Goal: Navigation & Orientation: Find specific page/section

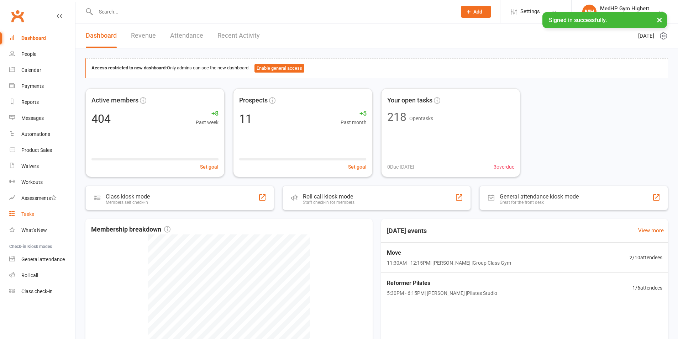
click at [31, 214] on div "Tasks" at bounding box center [27, 214] width 13 height 6
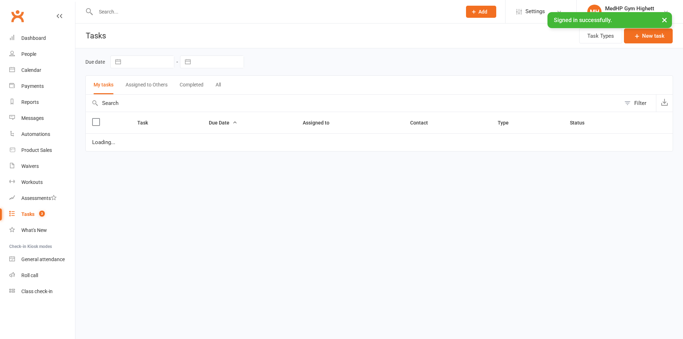
select select "started"
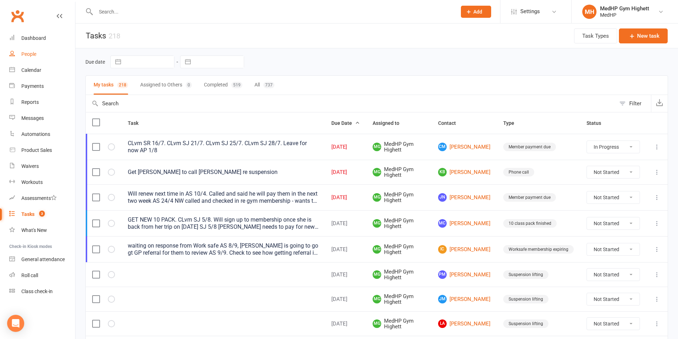
click at [25, 57] on div "People" at bounding box center [28, 54] width 15 height 6
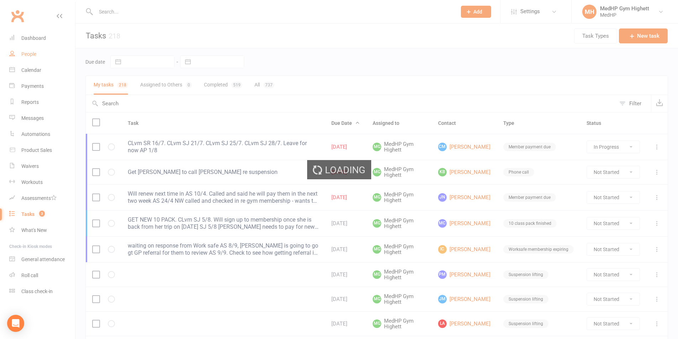
select select "100"
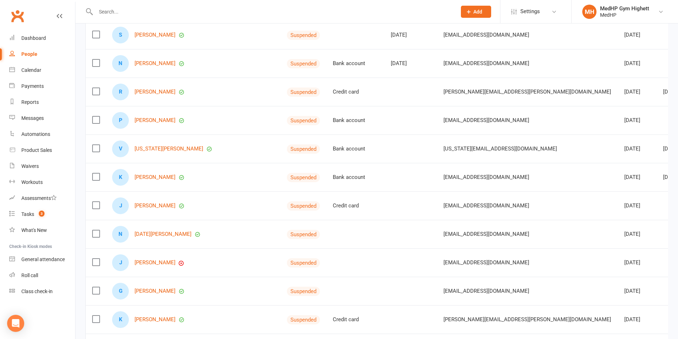
scroll to position [107, 0]
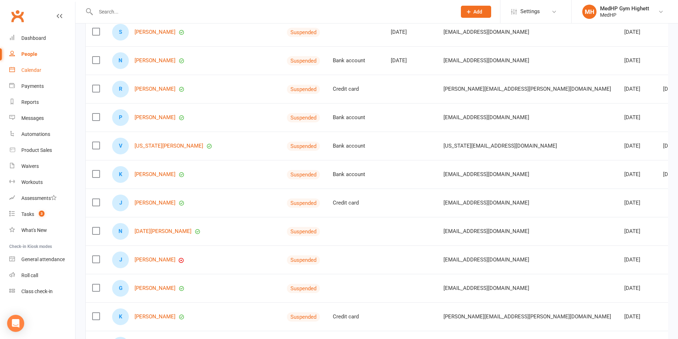
click at [30, 70] on div "Calendar" at bounding box center [31, 70] width 20 height 6
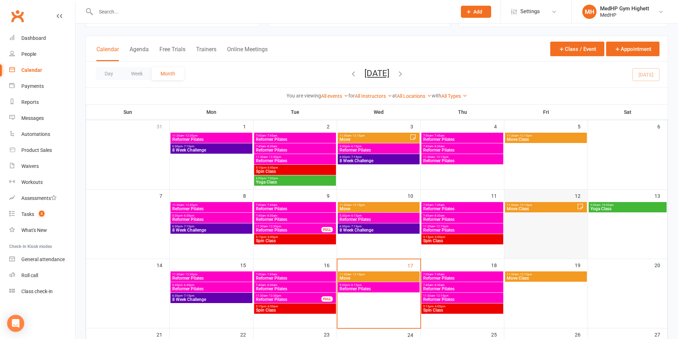
scroll to position [71, 0]
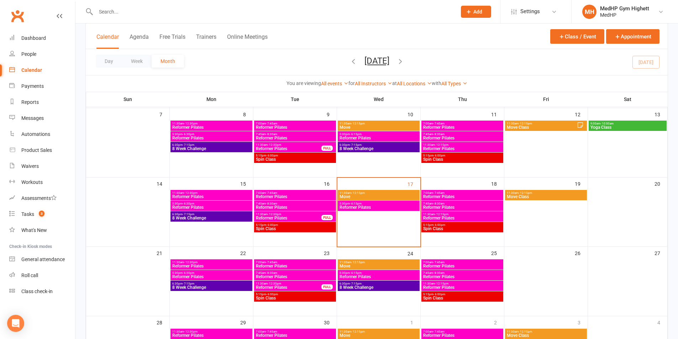
drag, startPoint x: 318, startPoint y: 46, endPoint x: 319, endPoint y: 70, distance: 23.9
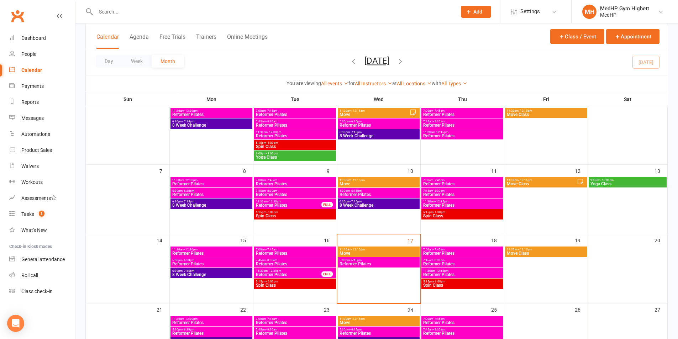
scroll to position [0, 0]
